Goal: Task Accomplishment & Management: Manage account settings

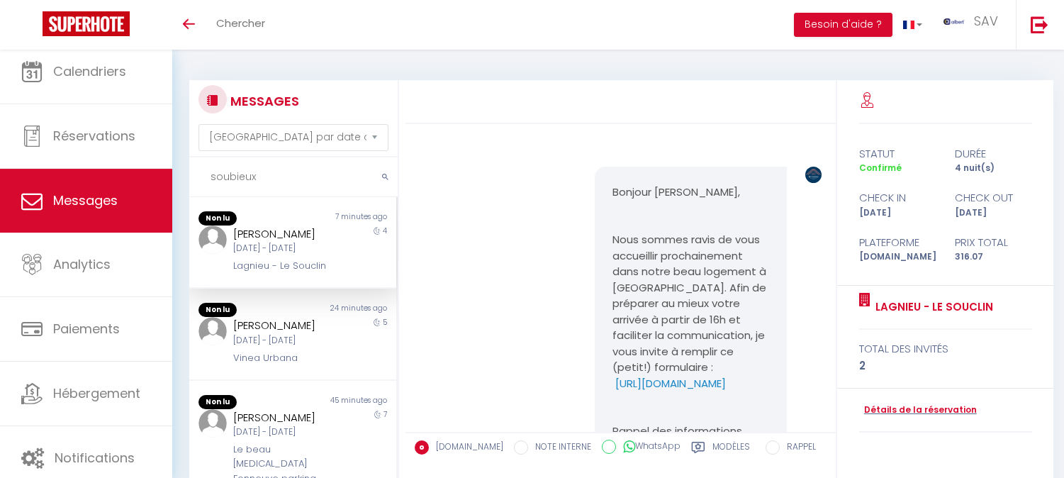
select select "message"
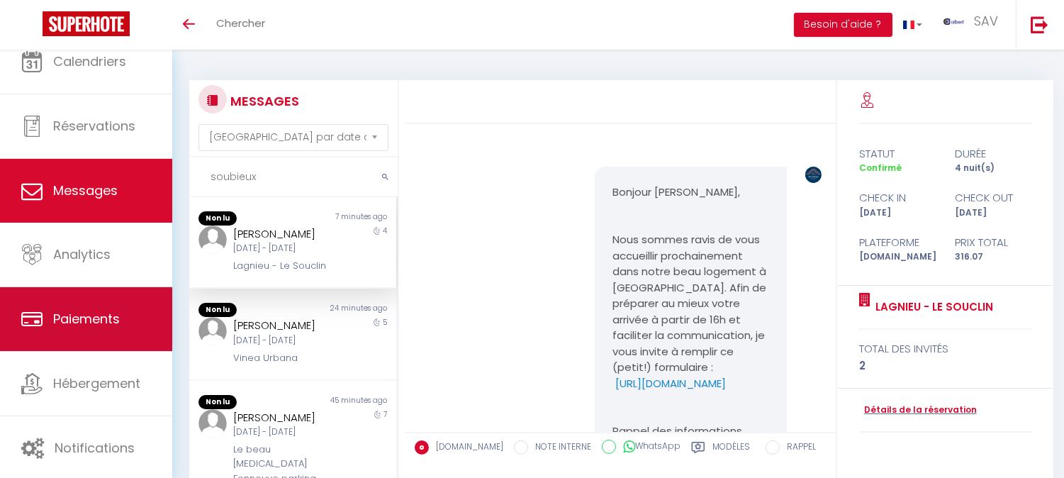
scroll to position [12033, 0]
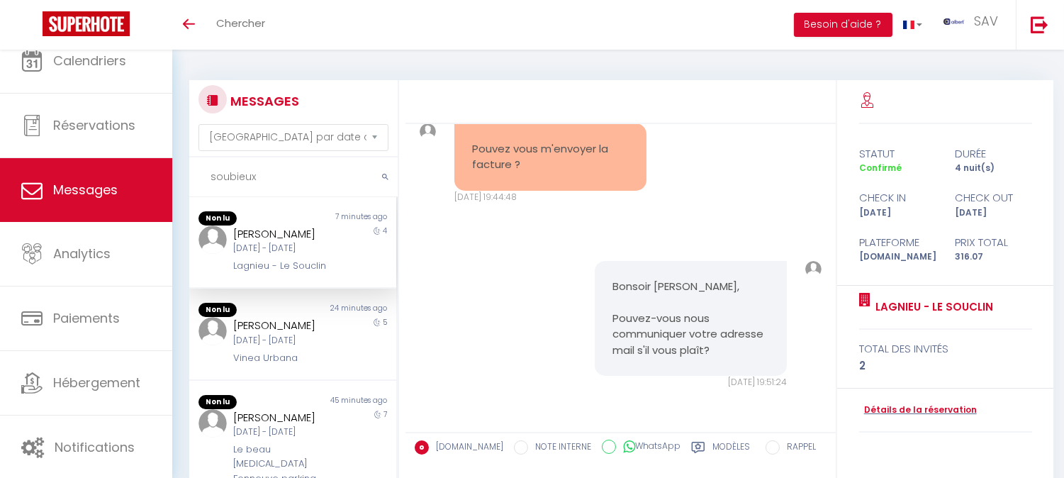
click at [737, 257] on div "Bonsoir [PERSON_NAME], Pouvez-vous nous communiquer votre adresse mail s'il vou…" at bounding box center [620, 324] width 421 height 185
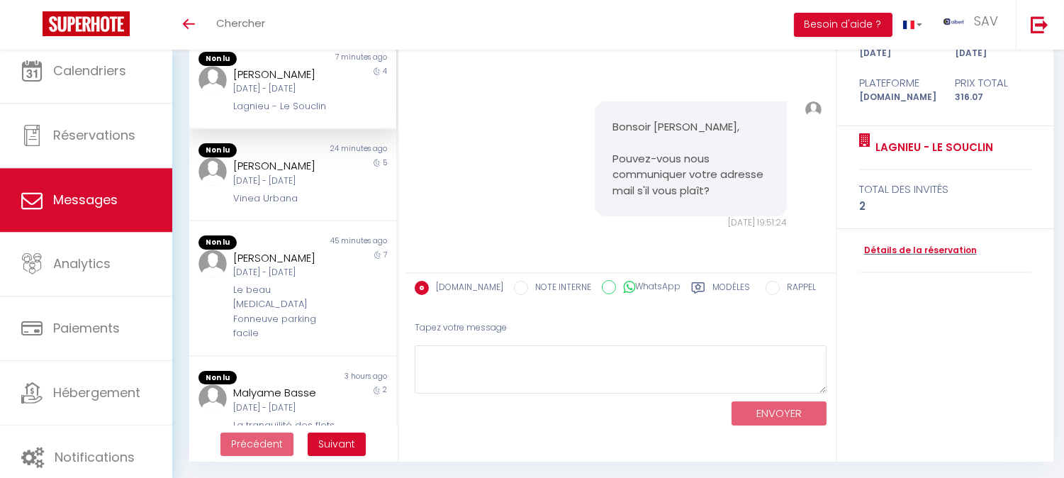
scroll to position [0, 0]
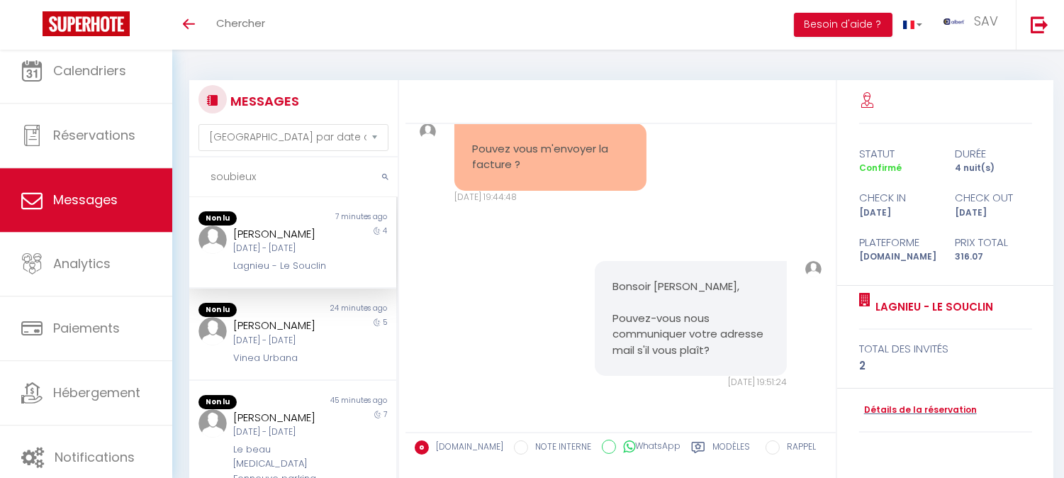
click at [344, 262] on div "4" at bounding box center [370, 249] width 52 height 48
click at [903, 408] on link "Détails de la réservation" at bounding box center [918, 409] width 118 height 13
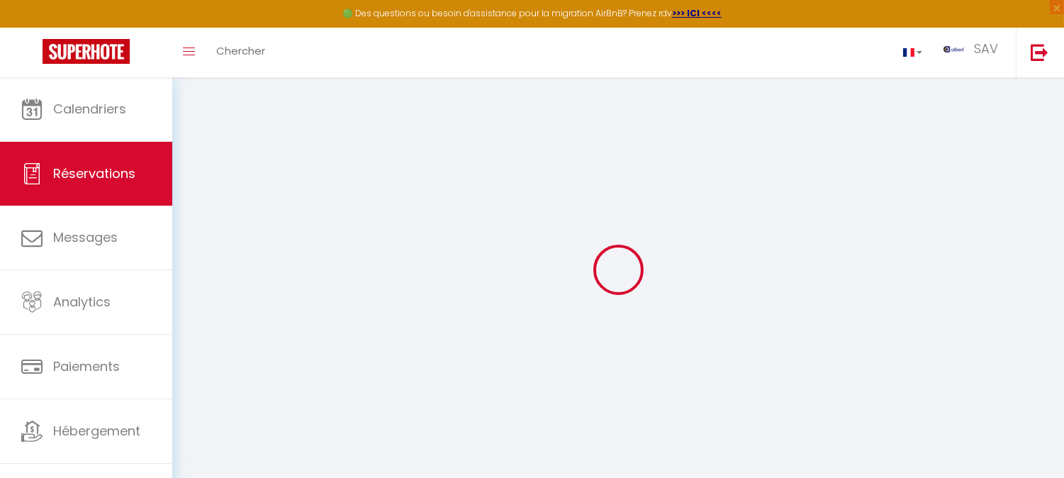
select select
checkbox input "false"
select index
select select
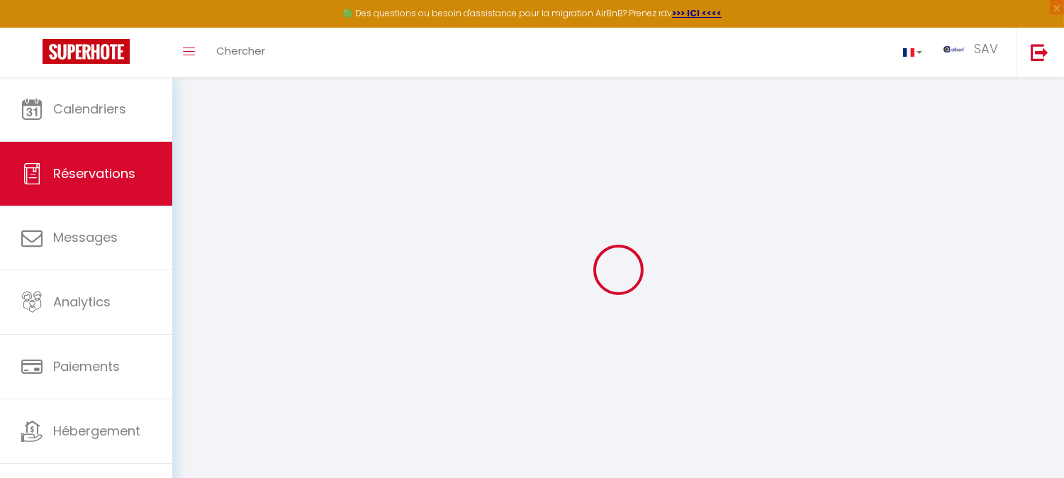
select select
checkbox input "false"
select index
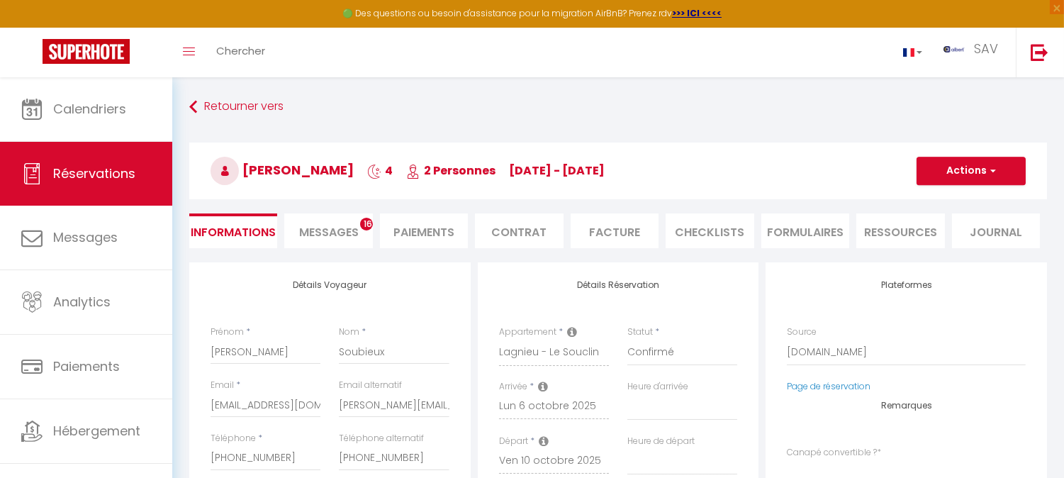
select select
checkbox input "false"
select index
type input "55"
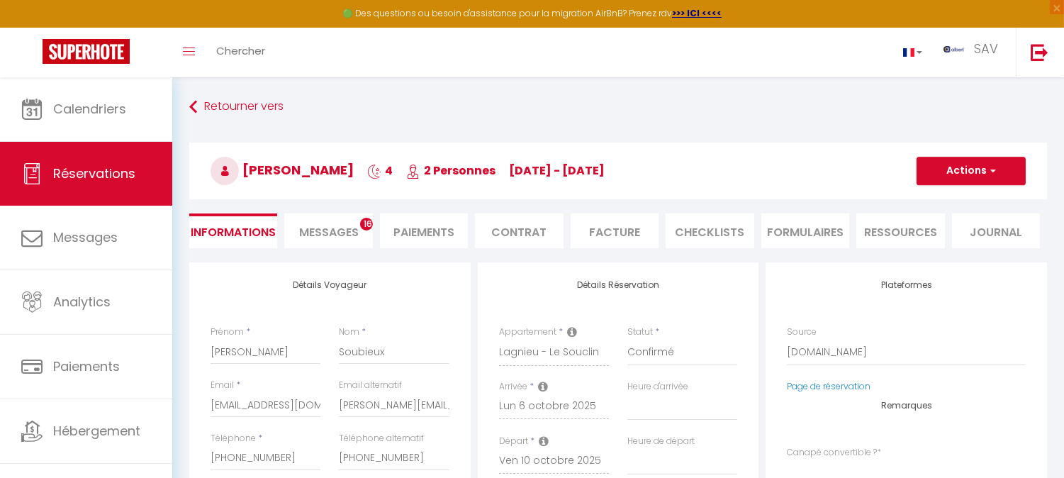
type input "6.37"
select select
checkbox input "false"
select index
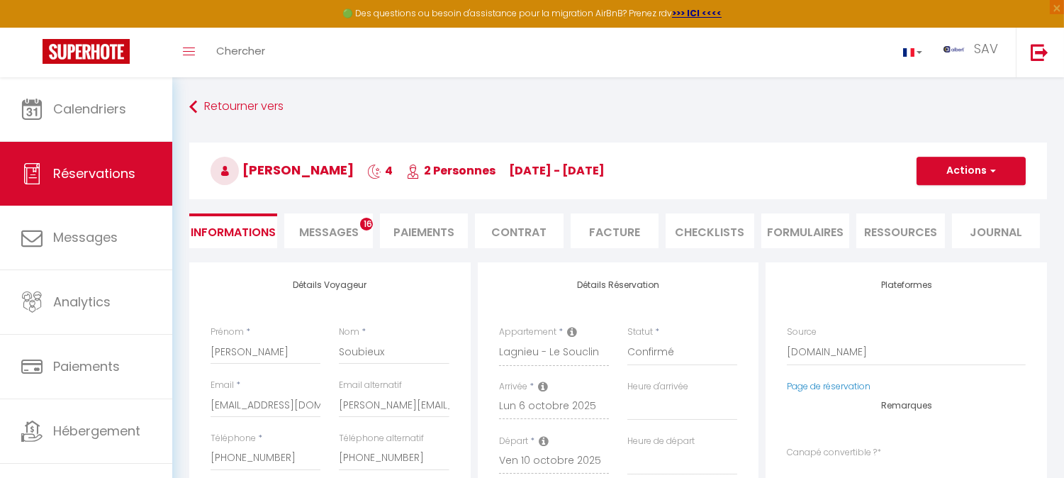
checkbox input "false"
select index
select select
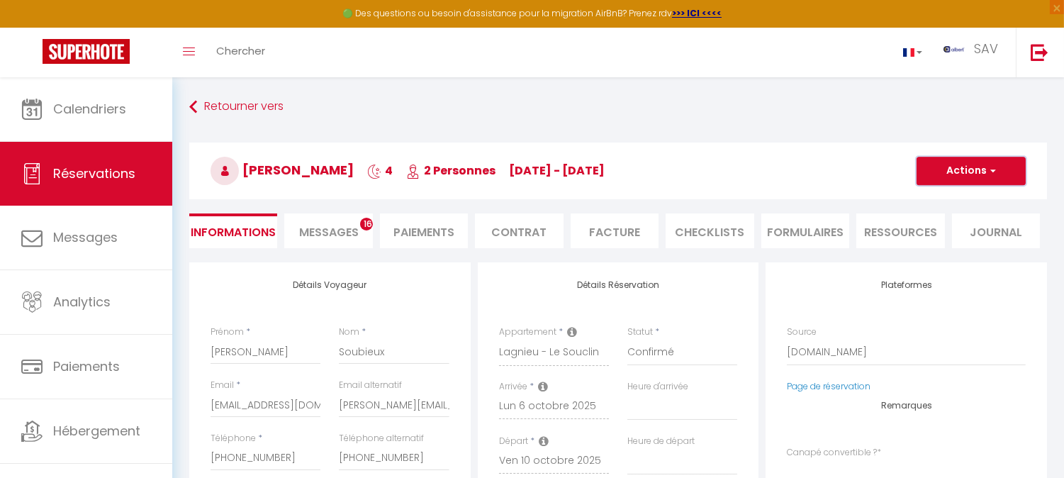
click at [996, 171] on button "Actions" at bounding box center [970, 171] width 109 height 28
click at [619, 235] on li "Facture" at bounding box center [614, 230] width 88 height 35
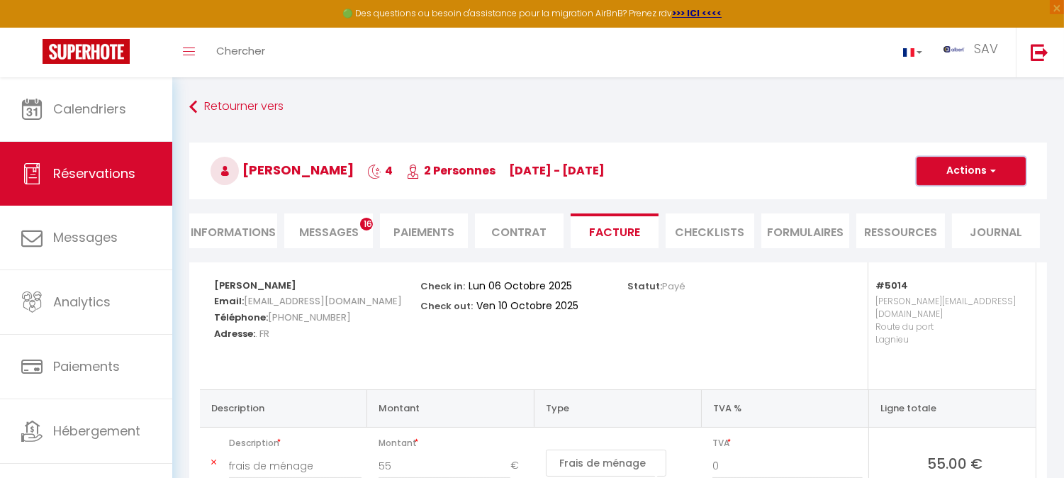
click at [996, 171] on button "Actions" at bounding box center [970, 171] width 109 height 28
click at [989, 235] on link "Envoyer la facture" at bounding box center [960, 239] width 119 height 18
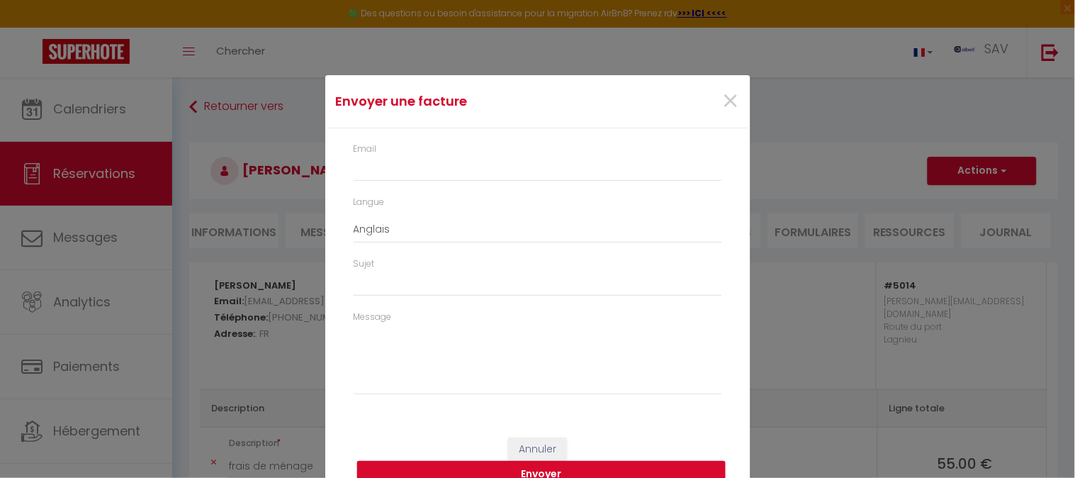
type input "[EMAIL_ADDRESS][DOMAIN_NAME]"
select select "fr"
type input "Votre facture 6632881 - Lagnieu - [GEOGRAPHIC_DATA]"
type textarea "Bonjour, Voici le lien pour télécharger votre facture : [URL][DOMAIN_NAME] Déta…"
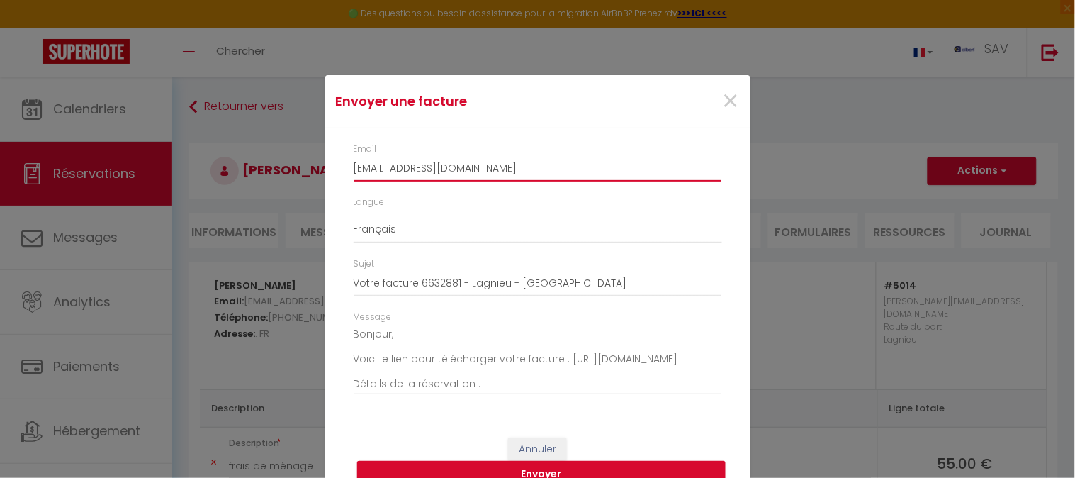
drag, startPoint x: 532, startPoint y: 171, endPoint x: 342, endPoint y: 165, distance: 190.0
click at [344, 165] on div "Email [EMAIL_ADDRESS][DOMAIN_NAME]" at bounding box center [537, 168] width 387 height 53
paste input "[EMAIL_ADDRESS]"
type input "[PERSON_NAME][EMAIL_ADDRESS][DOMAIN_NAME]"
click at [617, 470] on button "Envoyer" at bounding box center [541, 474] width 368 height 27
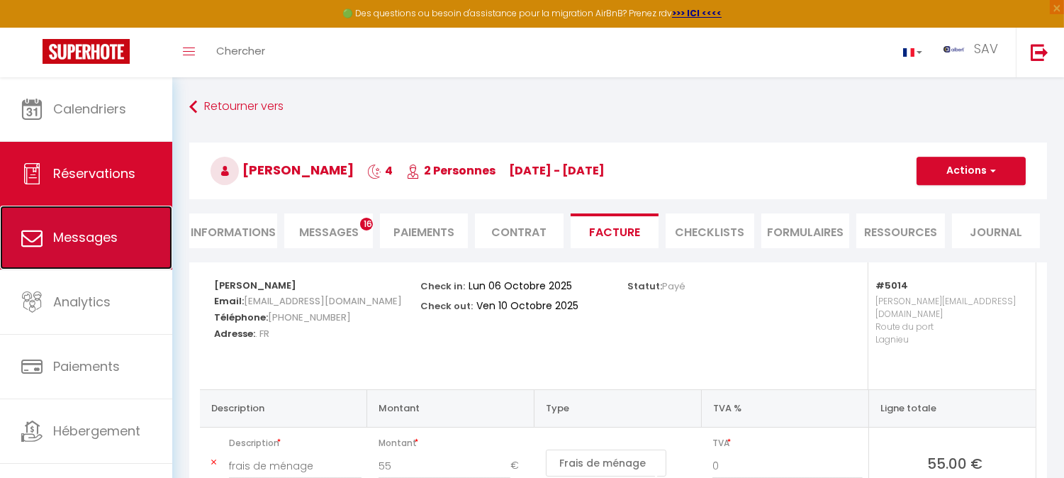
click at [79, 246] on span "Messages" at bounding box center [85, 237] width 64 height 18
select select "message"
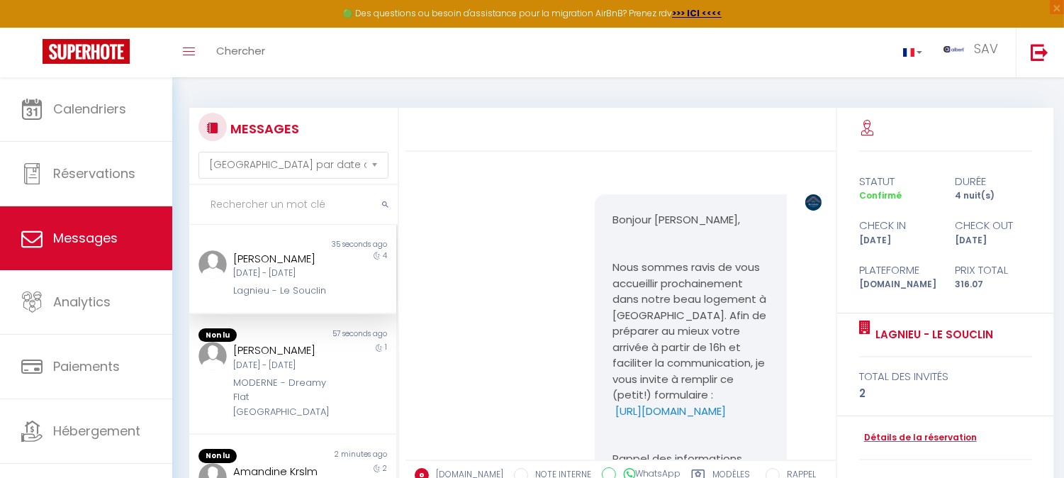
scroll to position [12764, 0]
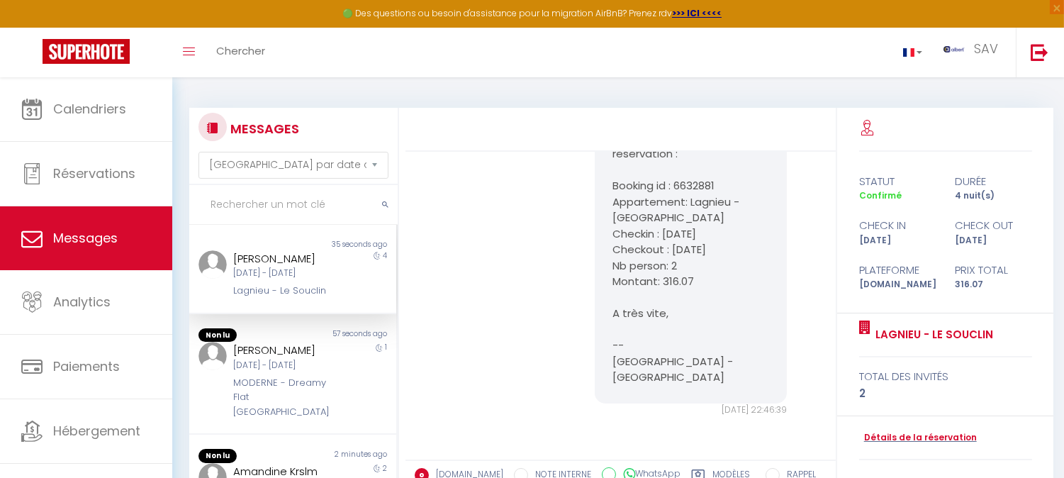
click at [263, 210] on input "text" at bounding box center [293, 205] width 208 height 40
type input "raoux"
click at [387, 201] on icon "submit" at bounding box center [385, 205] width 6 height 9
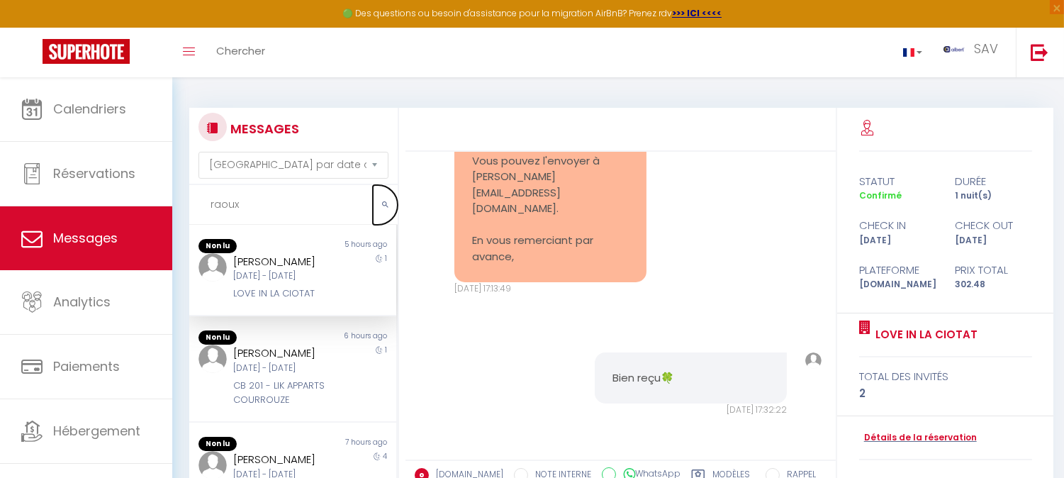
scroll to position [9959, 0]
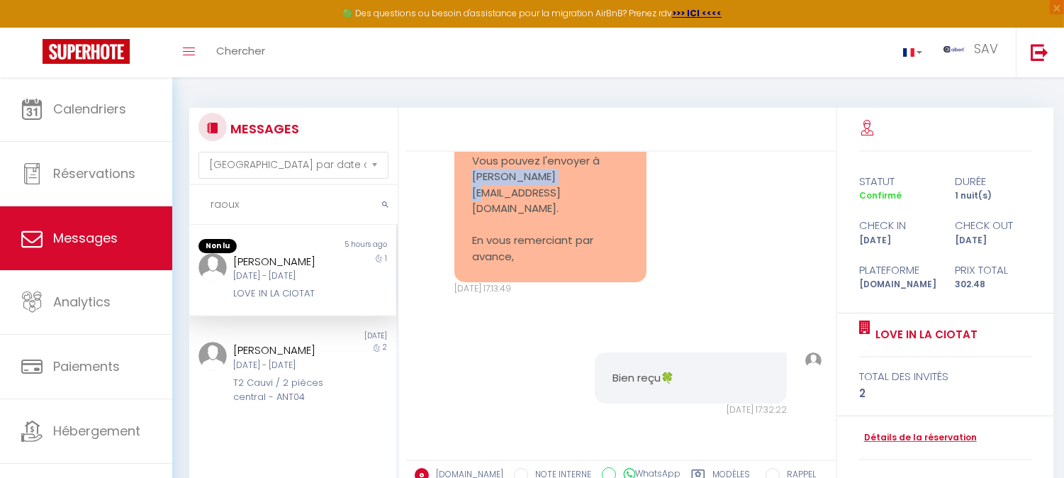
drag, startPoint x: 548, startPoint y: 206, endPoint x: 469, endPoint y: 213, distance: 79.6
click at [469, 213] on div "Bonjour, Vous pouvez l'envoyer à [PERSON_NAME][EMAIL_ADDRESS][DOMAIN_NAME]. En …" at bounding box center [550, 192] width 192 height 179
copy pre "[PERSON_NAME][EMAIL_ADDRESS][DOMAIN_NAME]"
click at [910, 436] on link "Détails de la réservation" at bounding box center [918, 437] width 118 height 13
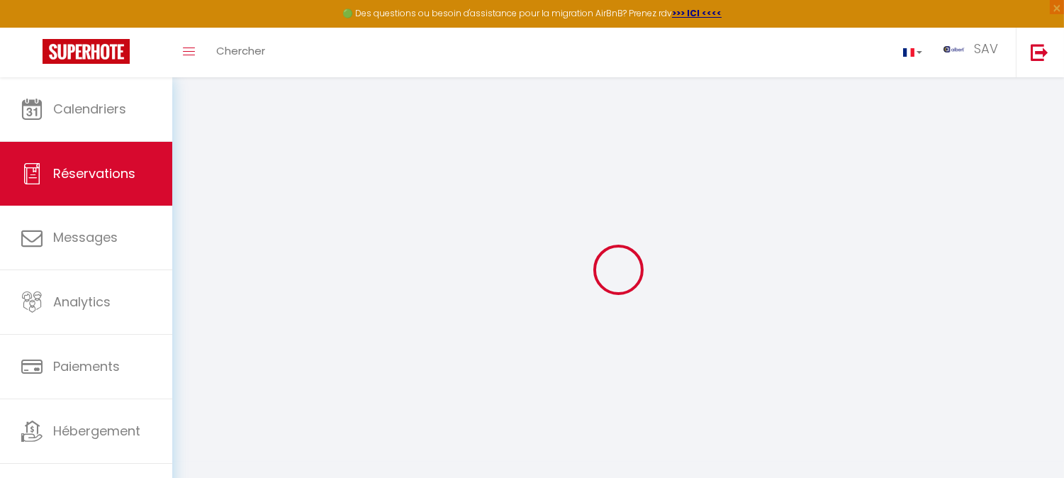
select select
checkbox input "false"
select select
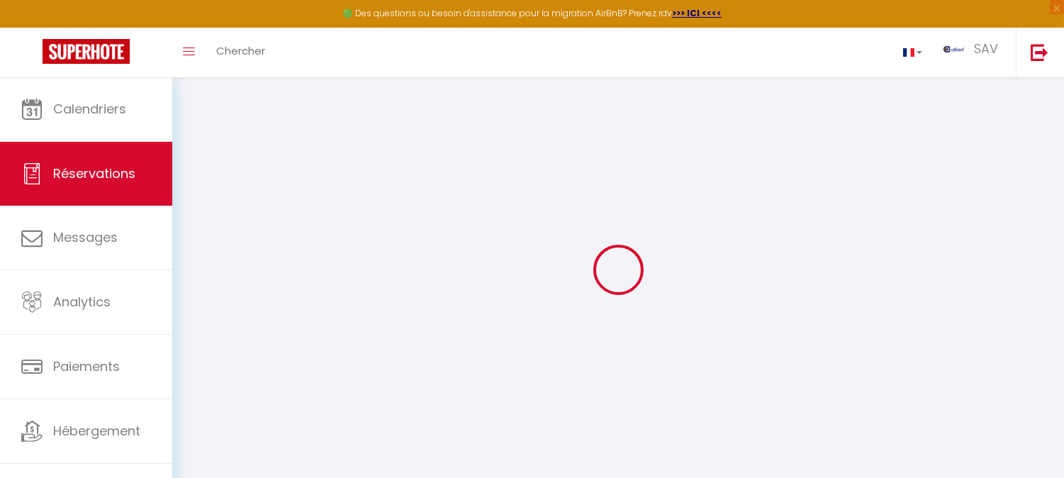
checkbox input "false"
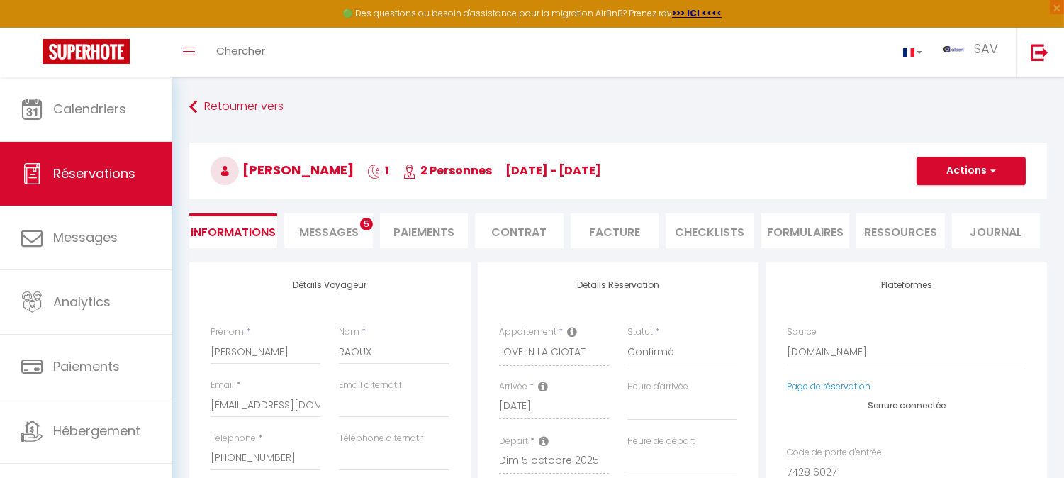
select select
checkbox input "false"
type textarea "** THIS RESERVATION HAS BEEN PRE-PAID ** BOOKING NOTE : Payment charge is EUR 4…"
type input "52"
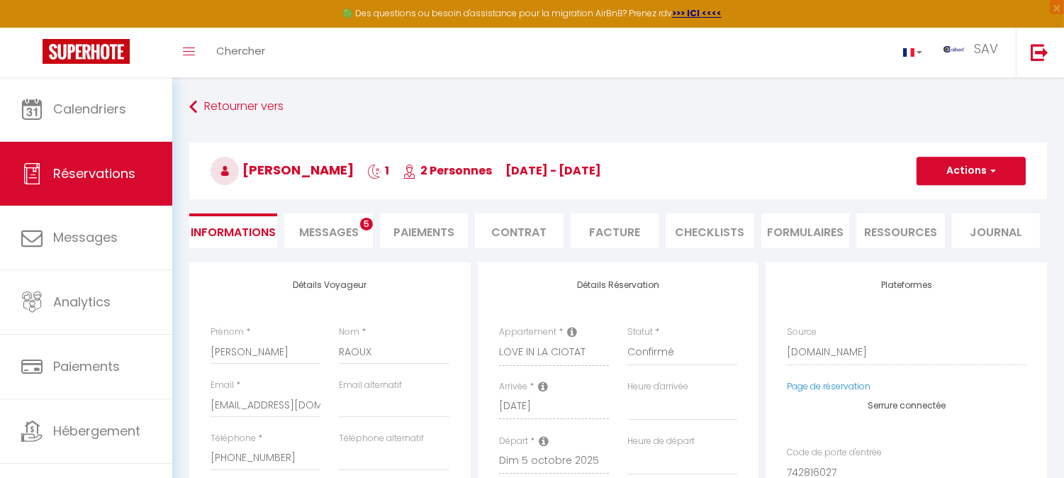
type input "0.8"
select select
checkbox input "false"
click at [606, 235] on li "Facture" at bounding box center [614, 230] width 88 height 35
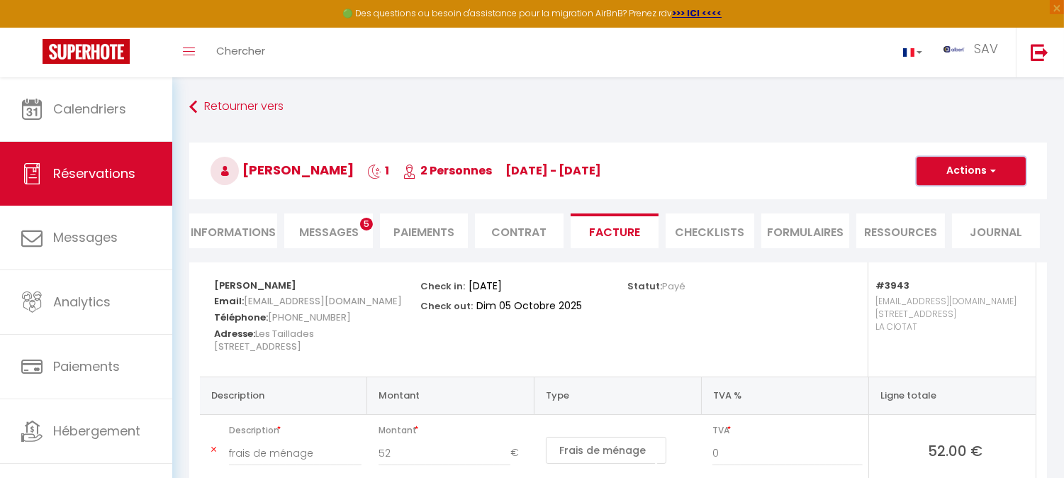
click at [986, 179] on button "Actions" at bounding box center [970, 171] width 109 height 28
click at [981, 237] on link "Envoyer la facture" at bounding box center [960, 239] width 119 height 18
type input "[EMAIL_ADDRESS][DOMAIN_NAME]"
select select "fr"
type input "Votre facture 6870102 - LOVE IN LA CIOTAT"
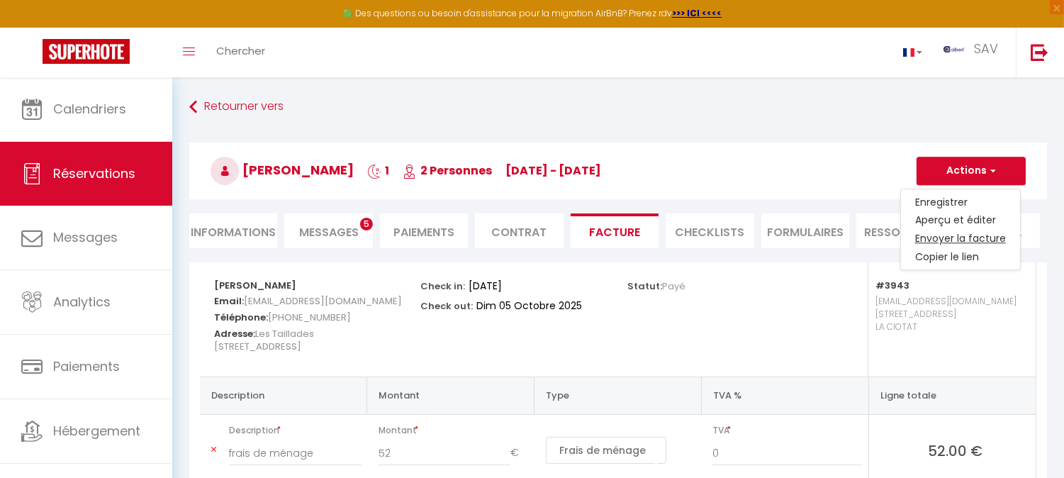
type textarea "Bonjour, Voici le lien pour télécharger votre facture : [URL][DOMAIN_NAME] Déta…"
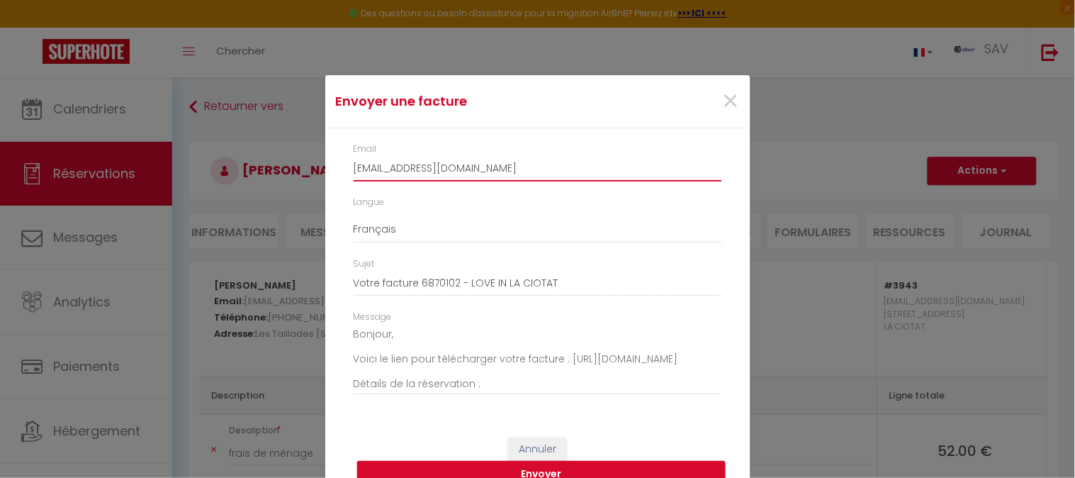
drag, startPoint x: 519, startPoint y: 170, endPoint x: 343, endPoint y: 171, distance: 176.5
click at [344, 171] on div "Email [EMAIL_ADDRESS][DOMAIN_NAME]" at bounding box center [537, 168] width 387 height 53
paste input ".[EMAIL_ADDRESS][DOMAIN_NAME]"
type input "[PERSON_NAME][EMAIL_ADDRESS][DOMAIN_NAME]"
click at [551, 471] on button "Envoyer" at bounding box center [541, 474] width 368 height 27
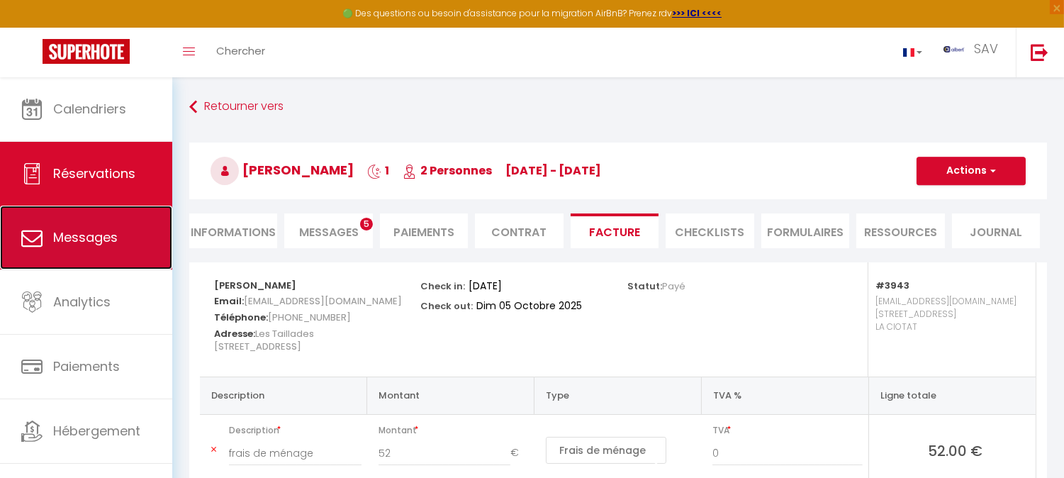
click at [111, 242] on span "Messages" at bounding box center [85, 237] width 64 height 18
select select "message"
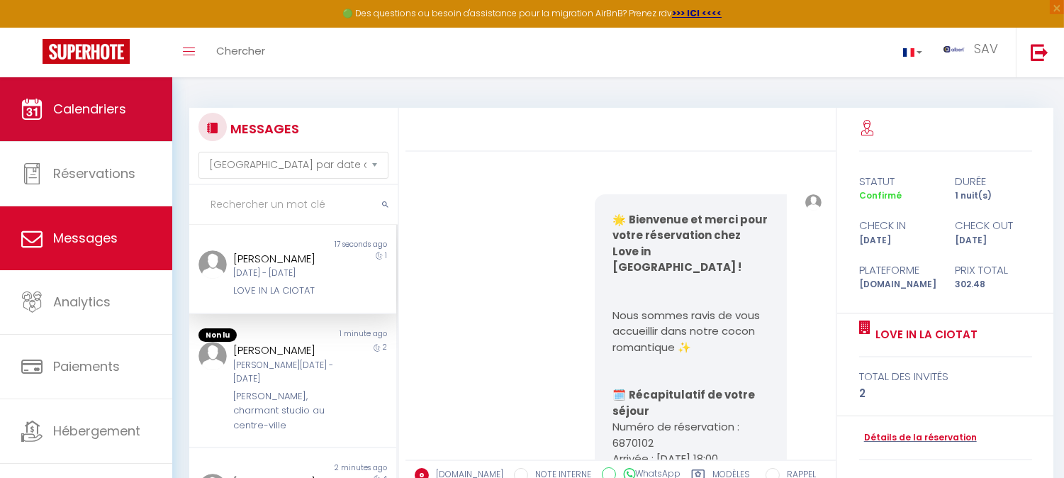
scroll to position [10399, 0]
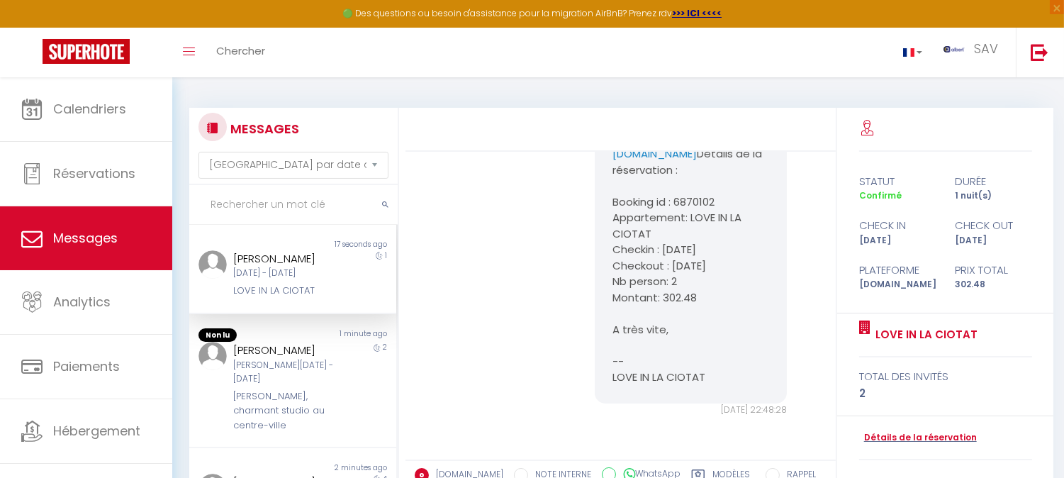
click at [240, 206] on input "text" at bounding box center [293, 205] width 208 height 40
click at [286, 215] on input "courtier" at bounding box center [293, 205] width 208 height 40
click at [383, 202] on icon "submit" at bounding box center [385, 205] width 6 height 9
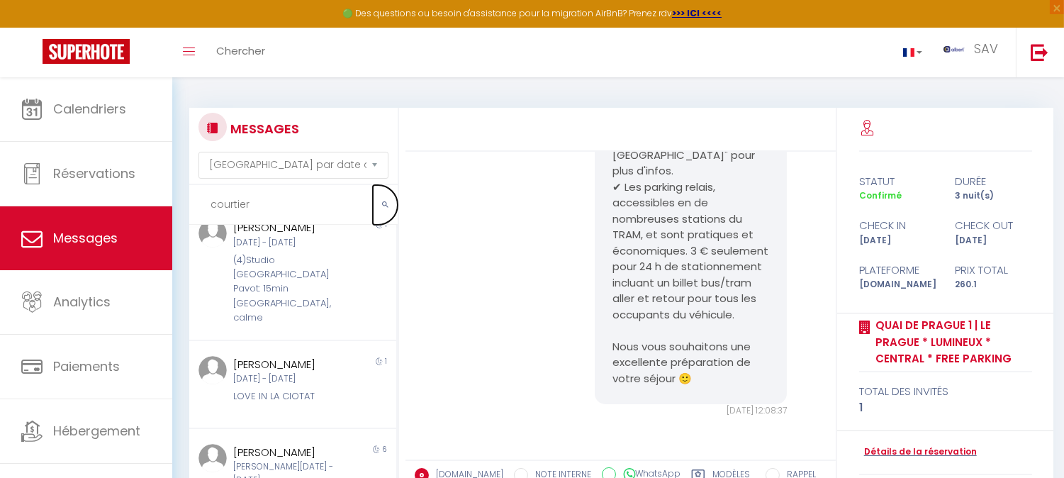
scroll to position [185, 0]
drag, startPoint x: 257, startPoint y: 203, endPoint x: 190, endPoint y: 202, distance: 66.6
click at [190, 202] on input "courtier" at bounding box center [293, 205] width 208 height 40
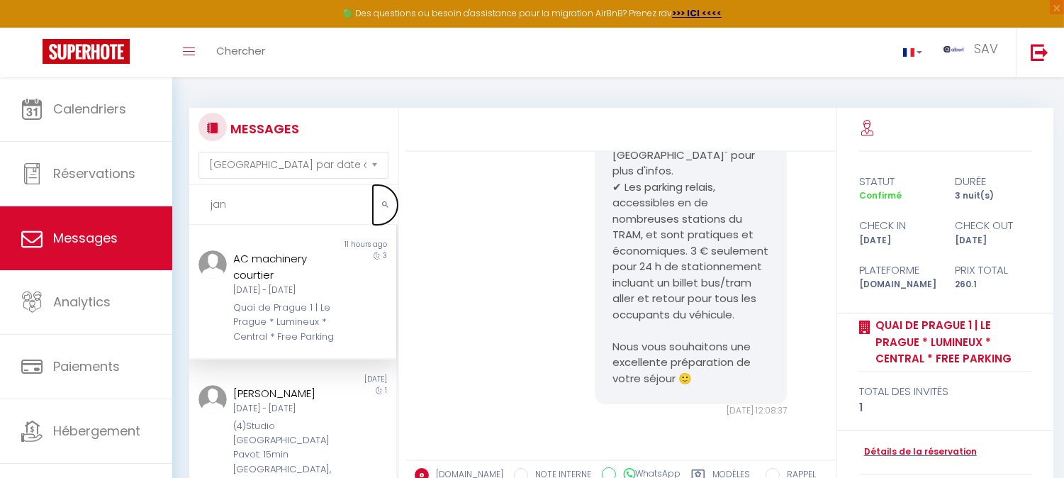
click at [388, 204] on icon "submit" at bounding box center [385, 205] width 6 height 9
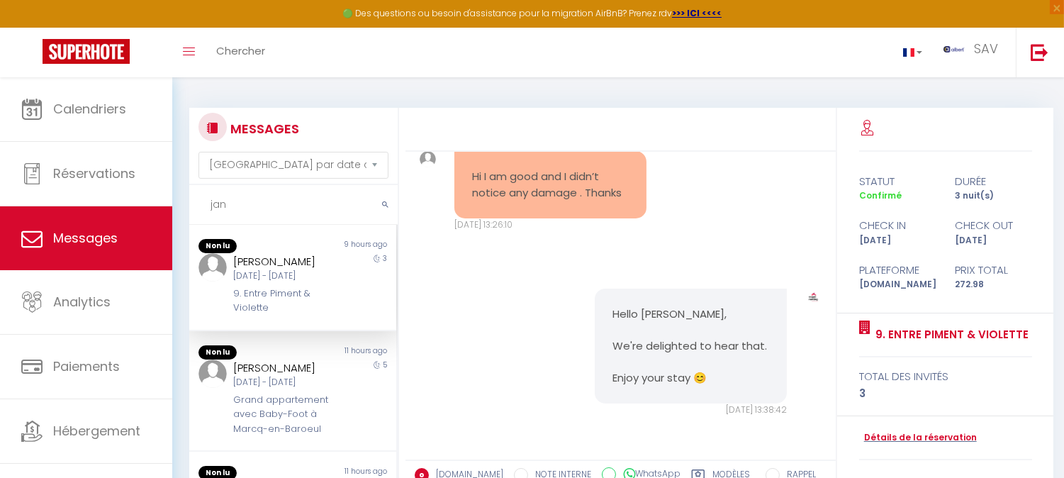
click at [244, 208] on input "jan" at bounding box center [293, 205] width 208 height 40
type input "j"
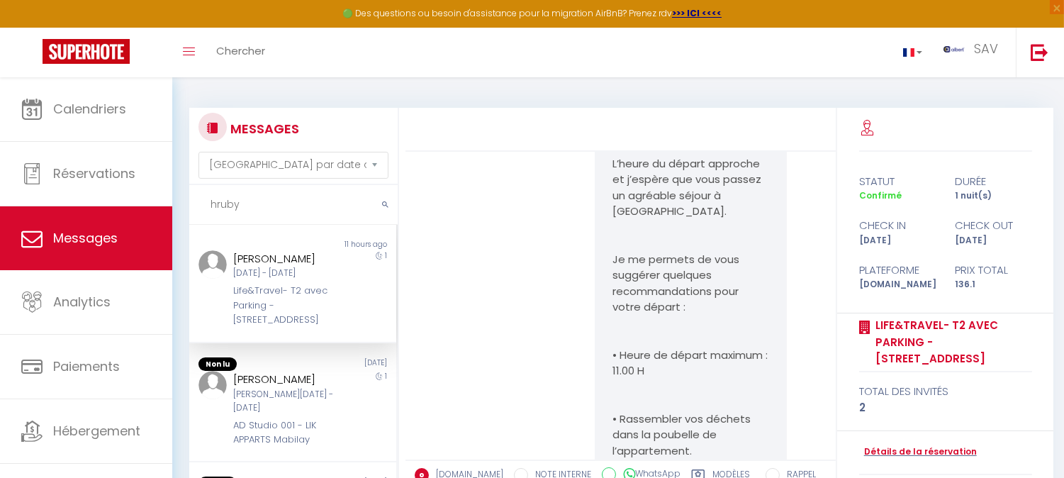
scroll to position [7315, 0]
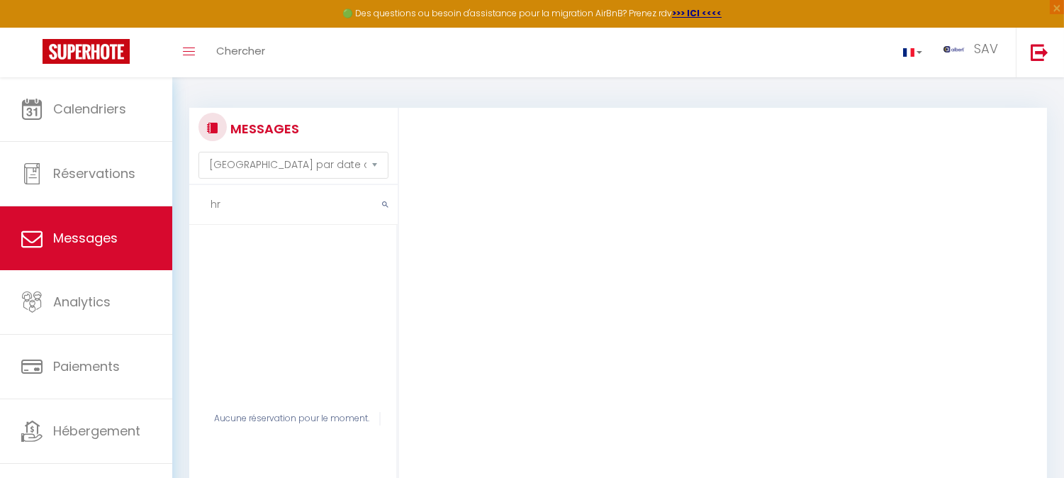
type input "h"
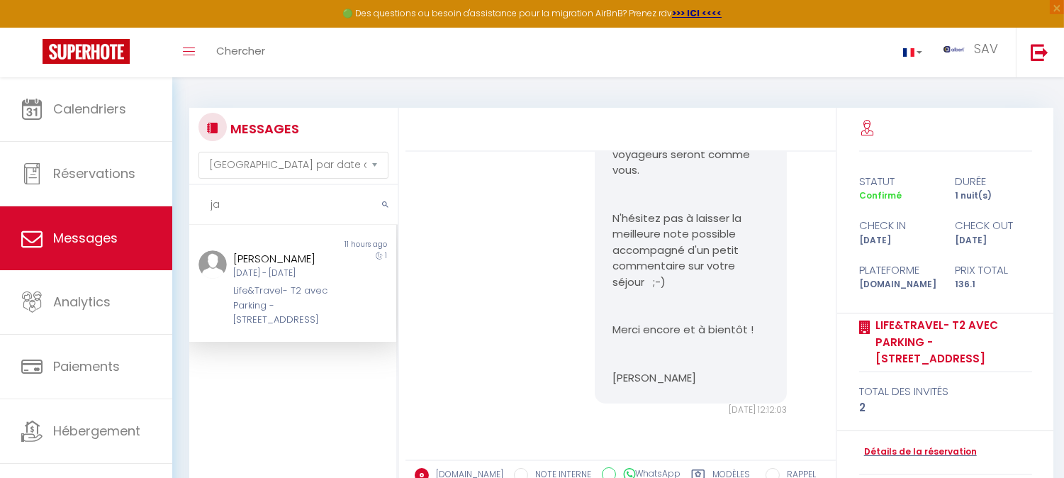
type input "jan"
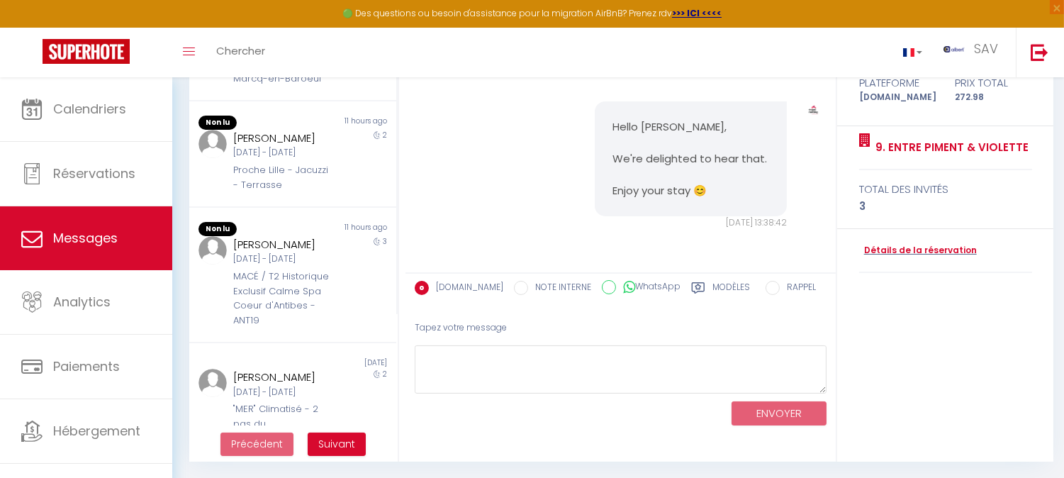
scroll to position [4, 0]
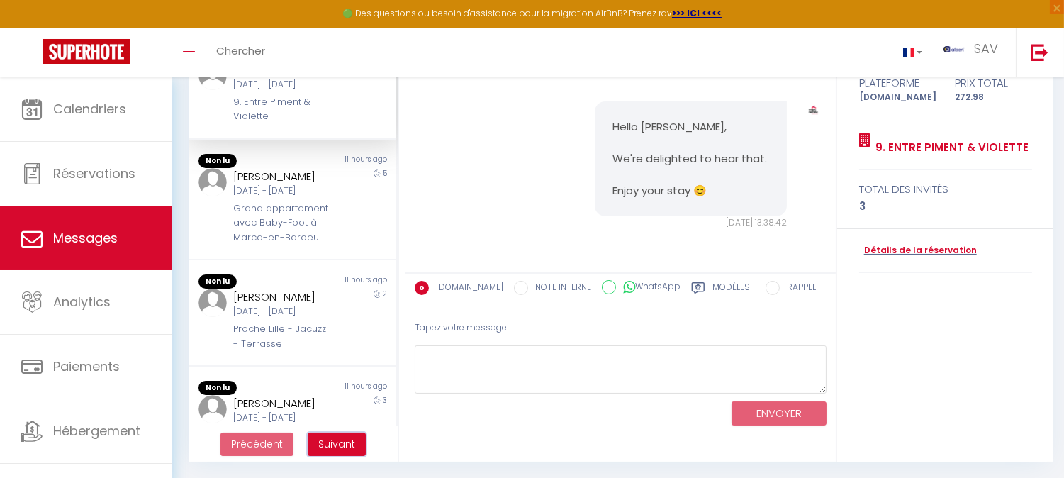
click at [343, 448] on span "Suivant" at bounding box center [336, 444] width 37 height 14
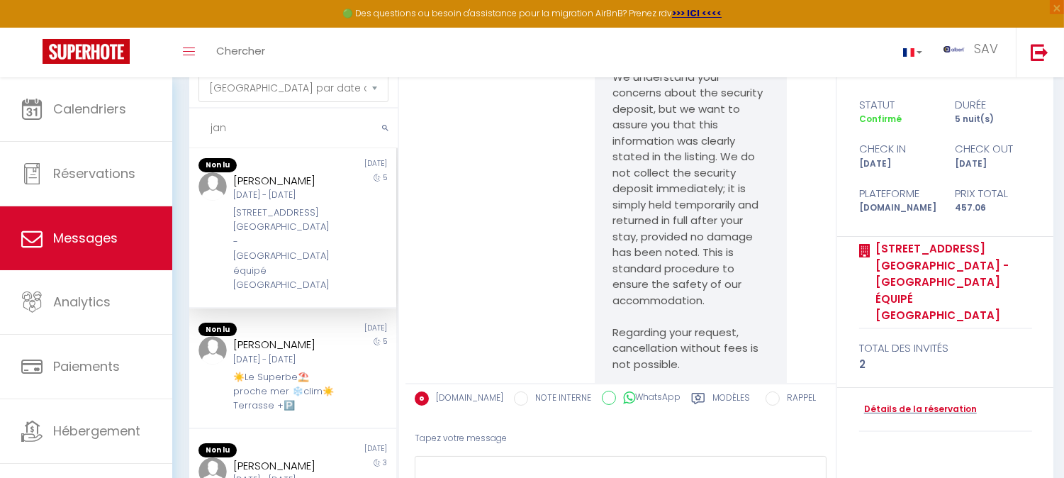
scroll to position [21431, 0]
